Goal: Information Seeking & Learning: Learn about a topic

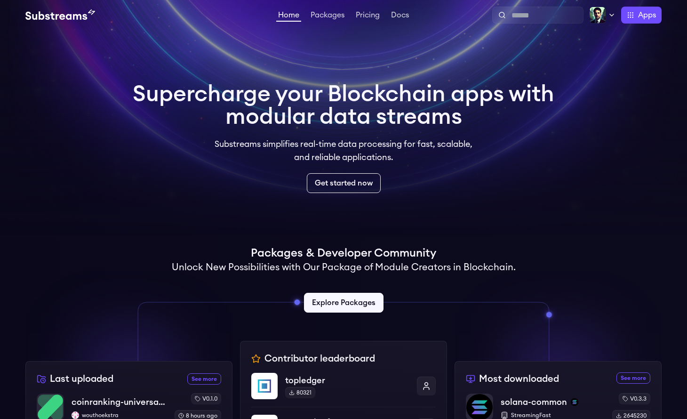
scroll to position [166, 0]
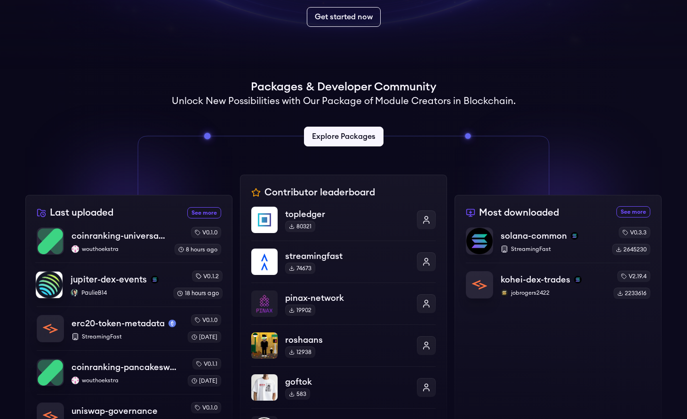
click at [115, 287] on div "jupiter-dex-events PaulieB14" at bounding box center [118, 285] width 95 height 24
